Goal: Task Accomplishment & Management: Complete application form

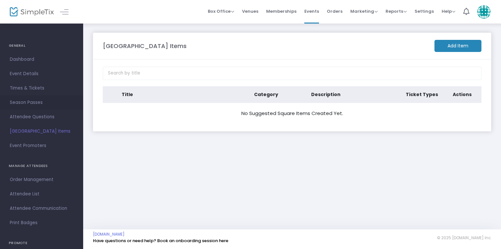
click at [36, 102] on span "Season Passes" at bounding box center [42, 102] width 64 height 8
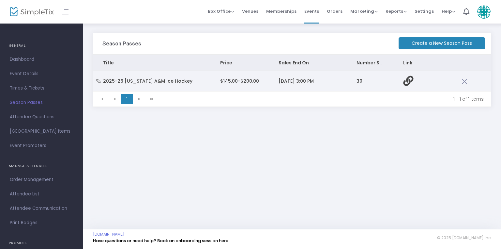
click at [289, 80] on span "8/31/2025 3:00 PM" at bounding box center [296, 81] width 35 height 7
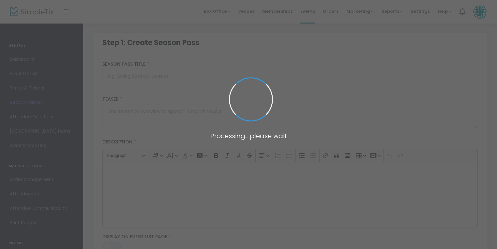
type input "2025-26 Texas A&M Ice Hockey"
type textarea "Great games with guaranteed seating!"
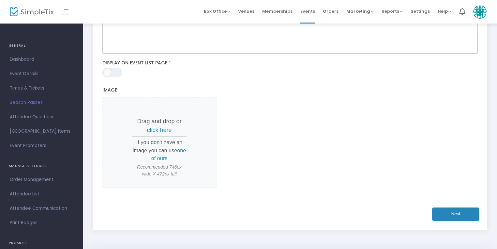
scroll to position [192, 0]
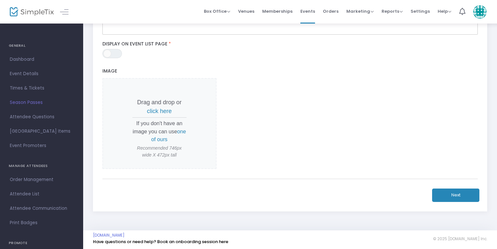
click at [472, 196] on button "Next" at bounding box center [455, 194] width 47 height 13
checkbox input "true"
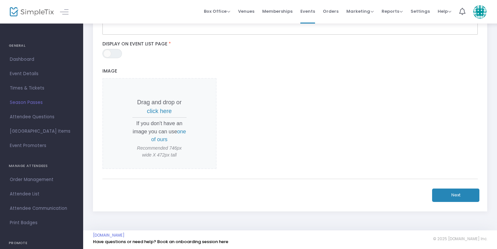
checkbox input "true"
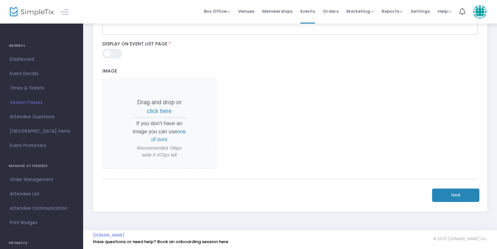
checkbox input "true"
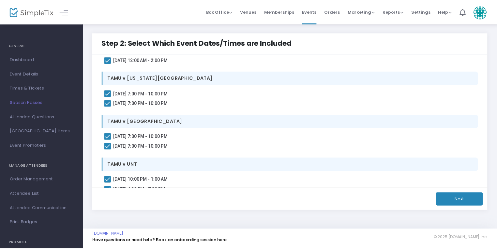
scroll to position [163, 0]
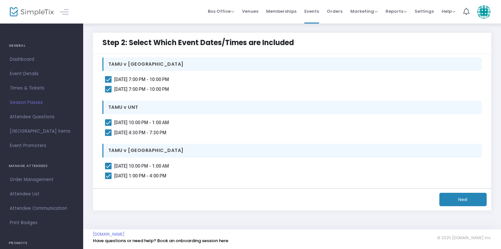
click at [476, 199] on button "Next" at bounding box center [462, 198] width 47 height 13
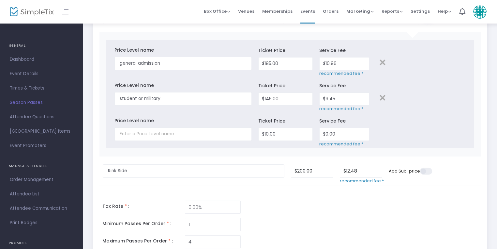
scroll to position [183, 0]
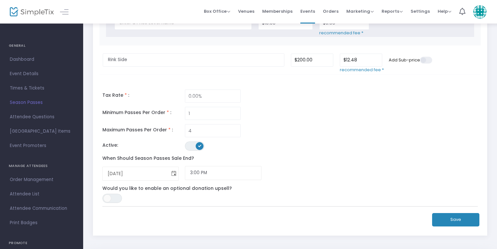
click at [175, 170] on span "Toggle calendar" at bounding box center [173, 173] width 11 height 11
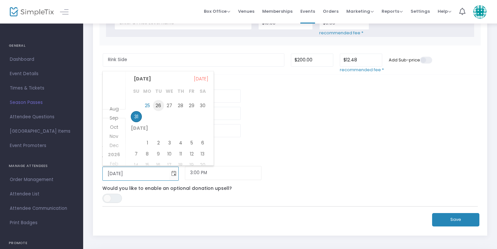
scroll to position [5, 0]
click at [168, 136] on span "3" at bounding box center [169, 136] width 11 height 11
type input "9/3/2025"
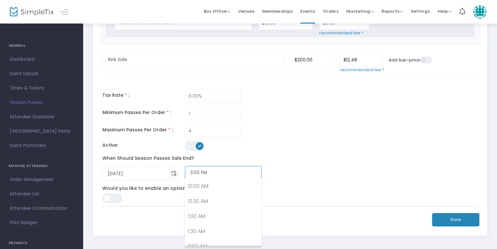
scroll to position [420, 0]
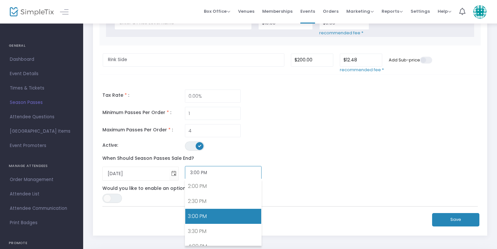
click at [193, 170] on input "3:00 PM" at bounding box center [223, 173] width 76 height 14
